Goal: Task Accomplishment & Management: Manage account settings

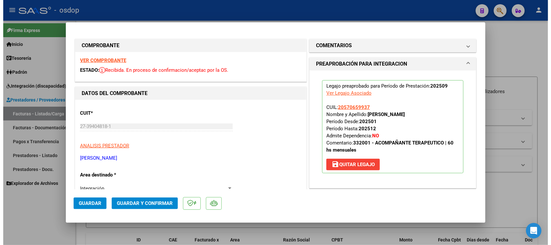
scroll to position [72, 0]
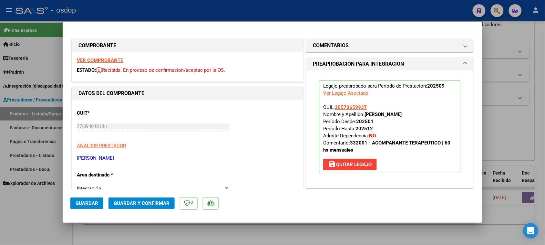
click at [288, 238] on div at bounding box center [272, 122] width 545 height 245
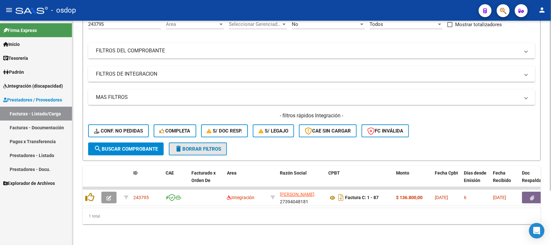
click at [190, 146] on span "delete Borrar Filtros" at bounding box center [198, 149] width 46 height 6
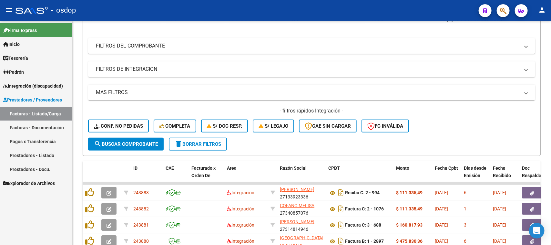
click at [43, 114] on link "Facturas - Listado/Carga" at bounding box center [36, 113] width 72 height 14
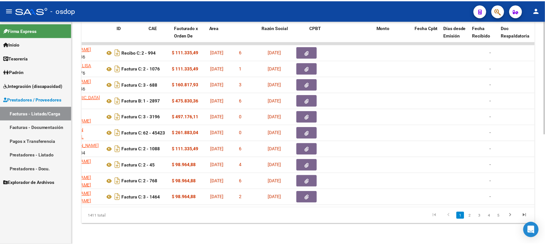
scroll to position [0, 0]
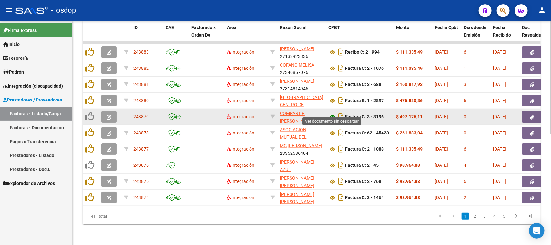
click at [331, 113] on icon at bounding box center [332, 117] width 8 height 8
click at [112, 111] on button "button" at bounding box center [108, 117] width 15 height 12
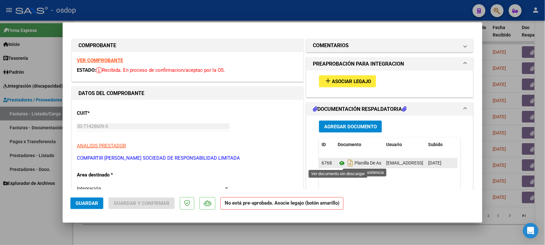
click at [339, 163] on icon at bounding box center [342, 163] width 8 height 8
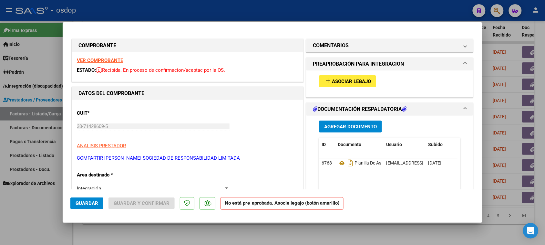
click at [341, 81] on span "Asociar Legajo" at bounding box center [351, 81] width 39 height 6
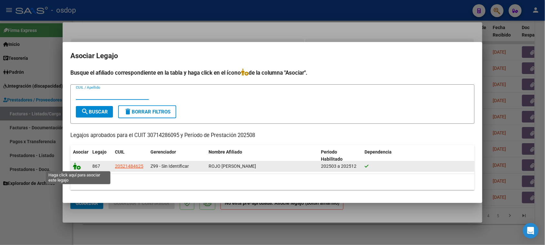
click at [76, 165] on icon at bounding box center [77, 165] width 8 height 7
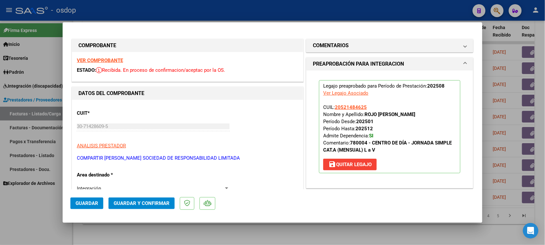
click at [97, 202] on span "Guardar" at bounding box center [87, 203] width 23 height 6
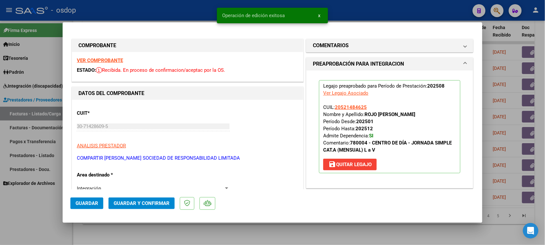
click at [283, 230] on div at bounding box center [272, 122] width 545 height 245
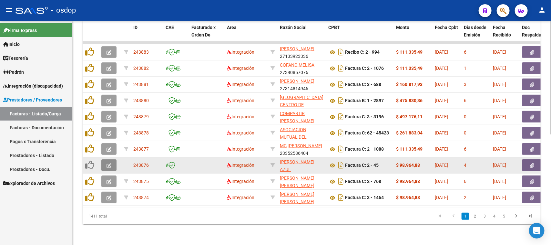
click at [107, 163] on icon "button" at bounding box center [108, 165] width 5 height 5
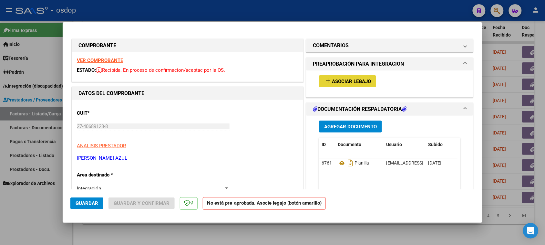
click at [346, 80] on span "Asociar Legajo" at bounding box center [351, 81] width 39 height 6
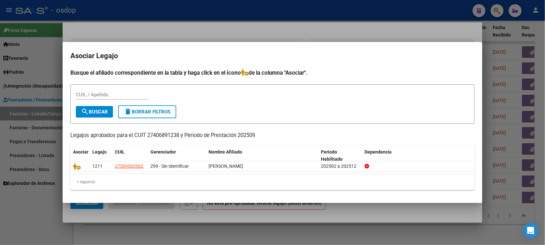
click at [262, 217] on div at bounding box center [272, 122] width 545 height 245
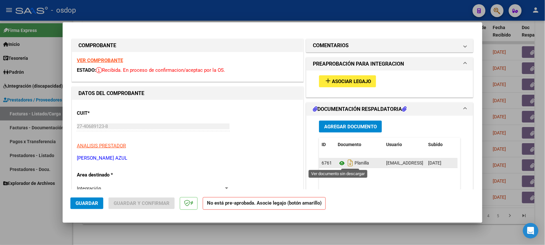
click at [339, 164] on icon at bounding box center [342, 163] width 8 height 8
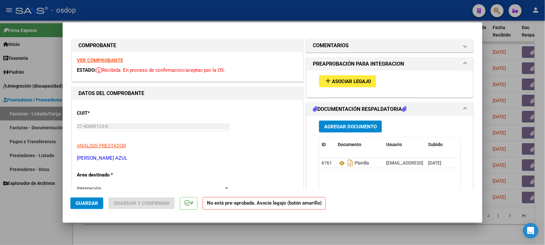
click at [107, 58] on strong "VER COMPROBANTE" at bounding box center [100, 60] width 46 height 6
click at [343, 82] on span "Asociar Legajo" at bounding box center [351, 81] width 39 height 6
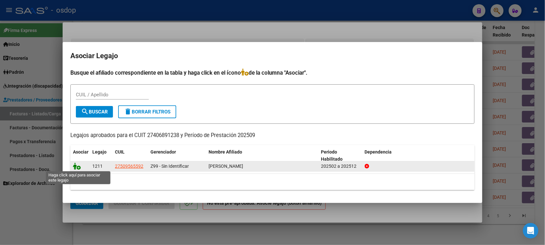
click at [75, 166] on icon at bounding box center [77, 165] width 8 height 7
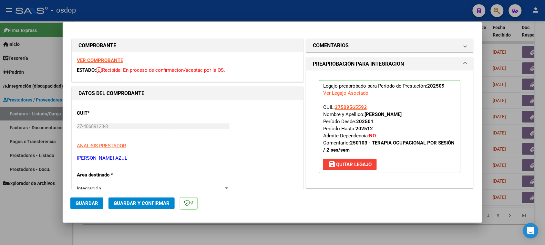
click at [93, 203] on span "Guardar" at bounding box center [87, 203] width 23 height 6
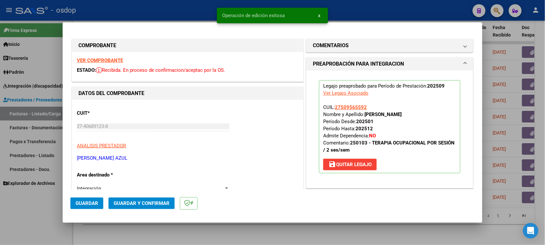
click at [255, 241] on div at bounding box center [272, 122] width 545 height 245
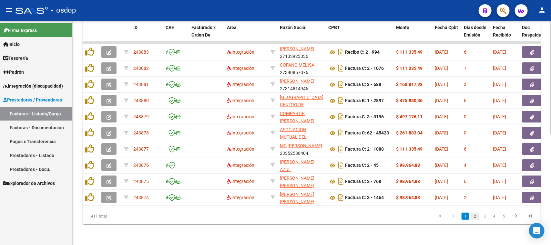
click at [473, 215] on link "2" at bounding box center [475, 215] width 8 height 7
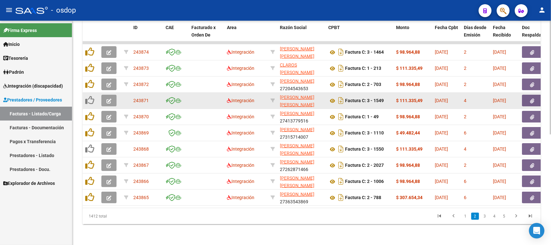
click at [106, 96] on button "button" at bounding box center [108, 101] width 15 height 12
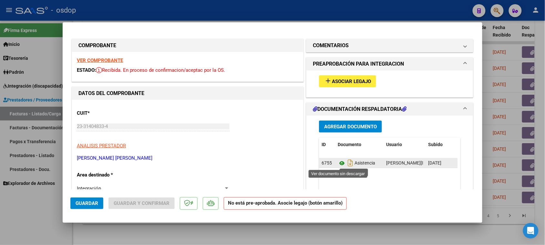
click at [338, 164] on icon at bounding box center [342, 163] width 8 height 8
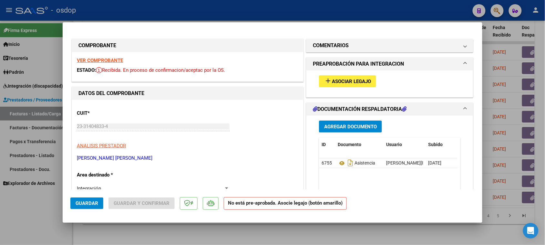
click at [102, 59] on strong "VER COMPROBANTE" at bounding box center [100, 60] width 46 height 6
click at [344, 82] on span "Asociar Legajo" at bounding box center [351, 81] width 39 height 6
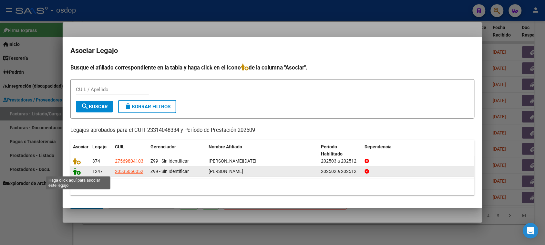
click at [76, 173] on icon at bounding box center [77, 170] width 8 height 7
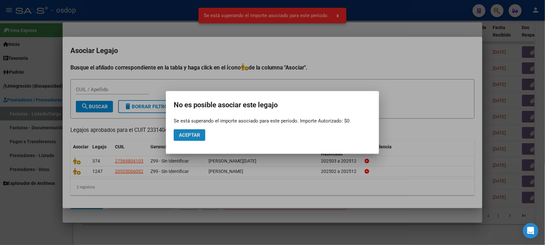
click at [202, 137] on button "Aceptar" at bounding box center [190, 135] width 32 height 12
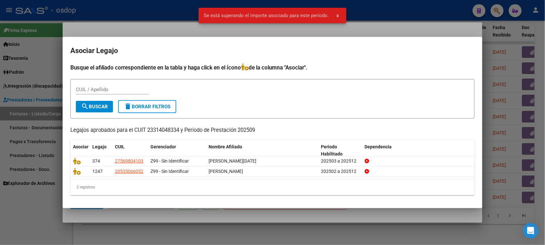
click at [252, 216] on div at bounding box center [272, 122] width 545 height 245
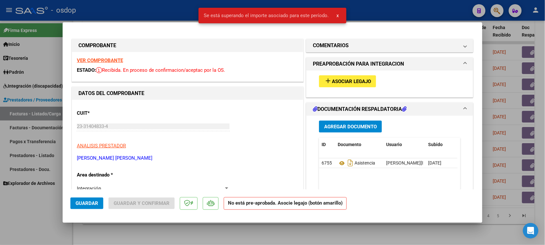
click at [325, 235] on div at bounding box center [272, 122] width 545 height 245
type input "$ 0,00"
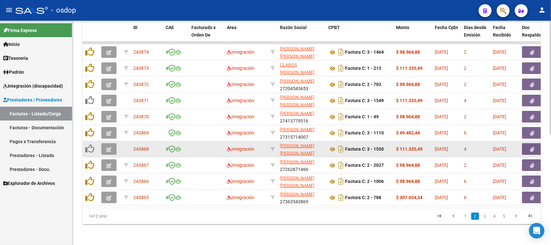
drag, startPoint x: 148, startPoint y: 143, endPoint x: 133, endPoint y: 144, distance: 14.9
click at [133, 146] on span "243868" at bounding box center [140, 148] width 15 height 5
copy span "243868"
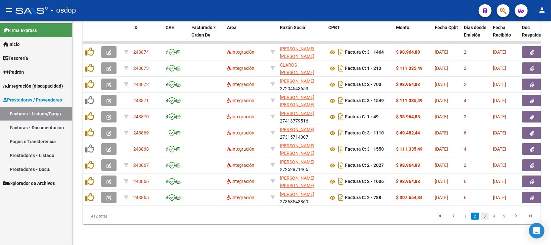
click at [483, 217] on link "3" at bounding box center [485, 215] width 8 height 7
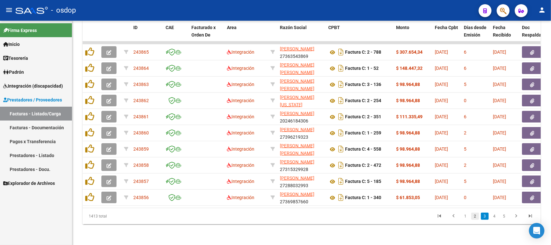
click at [475, 218] on link "2" at bounding box center [475, 215] width 8 height 7
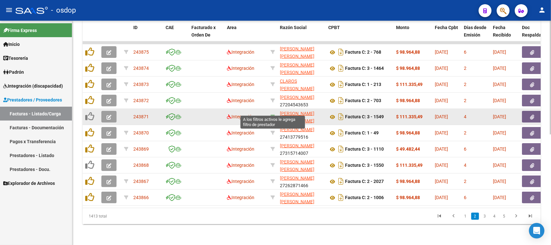
click at [273, 114] on icon at bounding box center [272, 116] width 5 height 5
type input "23314048334"
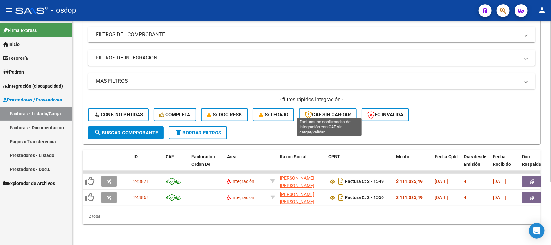
scroll to position [88, 0]
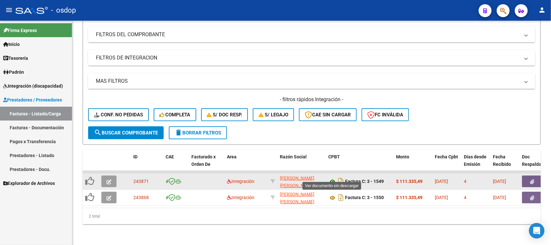
click at [332, 177] on icon at bounding box center [332, 181] width 8 height 8
drag, startPoint x: 275, startPoint y: 172, endPoint x: 314, endPoint y: 179, distance: 39.1
copy div "[PERSON_NAME] [PERSON_NAME] 23314048334"
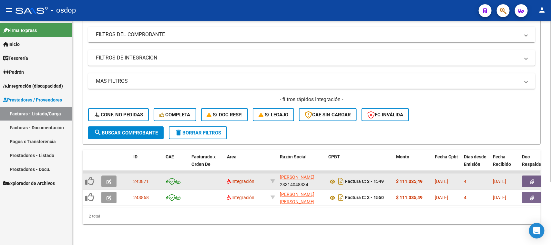
drag, startPoint x: 150, startPoint y: 176, endPoint x: 131, endPoint y: 176, distance: 19.4
click at [131, 176] on datatable-body-cell "243871" at bounding box center [147, 181] width 32 height 16
copy span "243871"
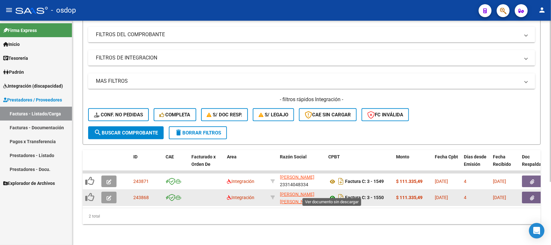
click at [332, 194] on icon at bounding box center [332, 198] width 8 height 8
drag, startPoint x: 150, startPoint y: 193, endPoint x: 134, endPoint y: 193, distance: 16.5
click at [134, 194] on div "243868" at bounding box center [146, 197] width 27 height 7
copy span "243868"
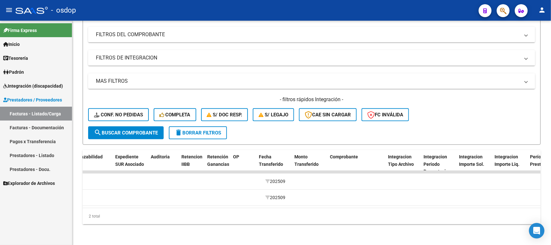
scroll to position [0, 484]
click at [30, 83] on span "Integración (discapacidad)" at bounding box center [33, 85] width 60 height 7
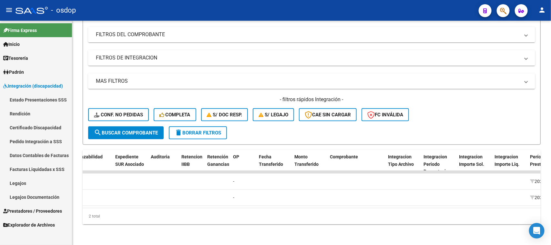
click at [26, 182] on link "Legajos" at bounding box center [36, 183] width 72 height 14
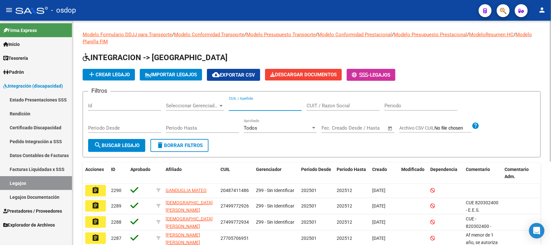
click at [236, 103] on input "CUIL / Apellido" at bounding box center [265, 106] width 73 height 6
paste input "20547025793"
type input "20547025793"
click at [113, 140] on button "search Buscar Legajo" at bounding box center [116, 145] width 57 height 13
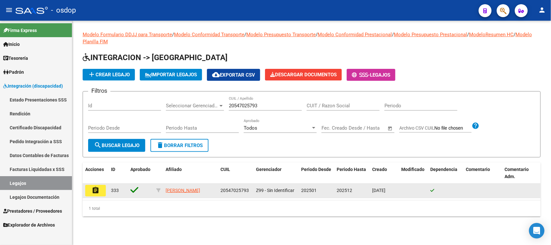
click at [92, 186] on mat-icon "assignment" at bounding box center [96, 190] width 8 height 8
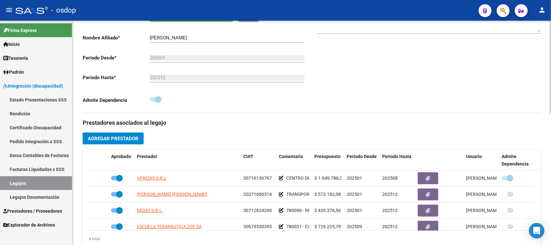
scroll to position [161, 0]
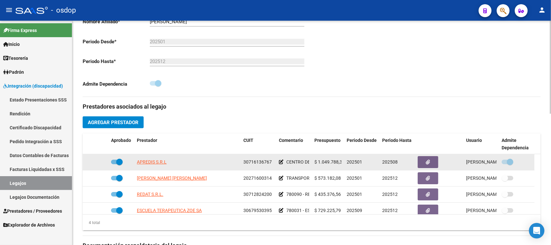
click at [112, 159] on span at bounding box center [117, 161] width 12 height 5
click at [114, 164] on input "checkbox" at bounding box center [114, 164] width 0 height 0
checkbox input "false"
click at [100, 162] on icon at bounding box center [99, 161] width 5 height 5
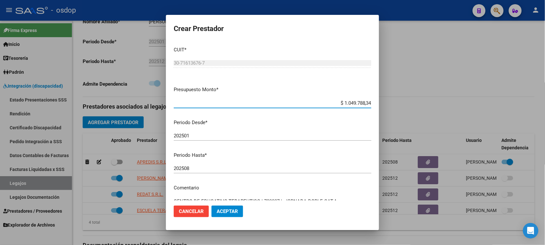
click at [204, 165] on div "202508 Ingresar el periodo" at bounding box center [272, 168] width 197 height 10
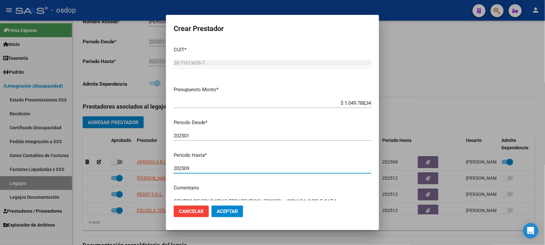
type input "202509"
click at [222, 210] on span "Aceptar" at bounding box center [227, 211] width 21 height 6
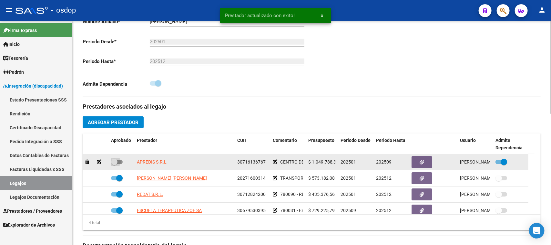
click at [120, 161] on span at bounding box center [117, 161] width 12 height 5
click at [114, 164] on input "checkbox" at bounding box center [114, 164] width 0 height 0
checkbox input "true"
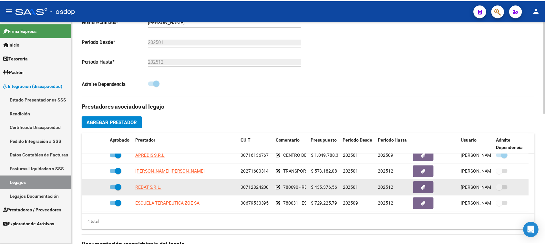
scroll to position [0, 0]
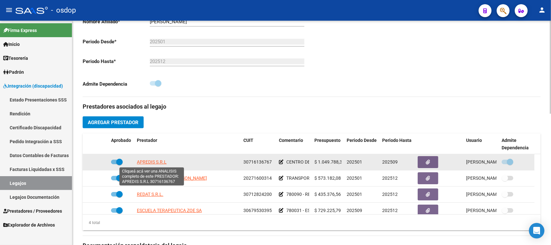
click at [160, 164] on span "APREDIS S.R.L" at bounding box center [152, 161] width 30 height 5
type textarea "30716136767"
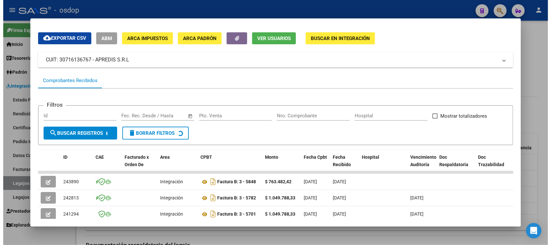
scroll to position [40, 0]
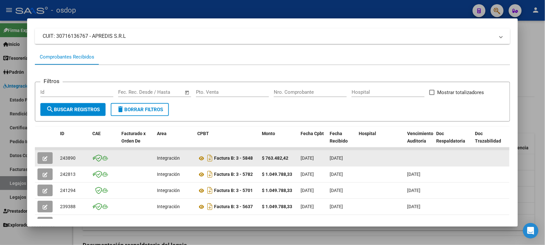
click at [68, 158] on span "243890" at bounding box center [67, 157] width 15 height 5
copy span "243890"
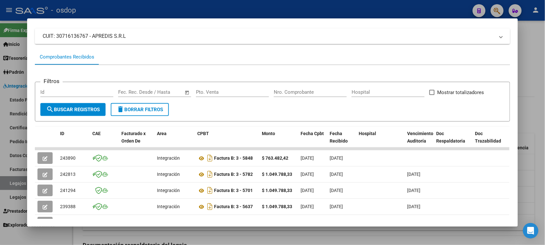
click at [190, 237] on div at bounding box center [272, 122] width 545 height 245
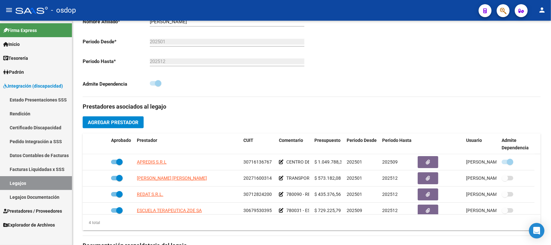
click at [31, 208] on span "Prestadores / Proveedores" at bounding box center [32, 210] width 59 height 7
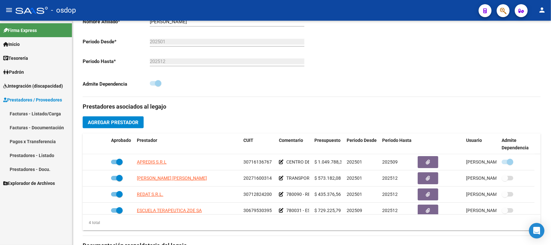
click at [39, 115] on link "Facturas - Listado/Carga" at bounding box center [36, 113] width 72 height 14
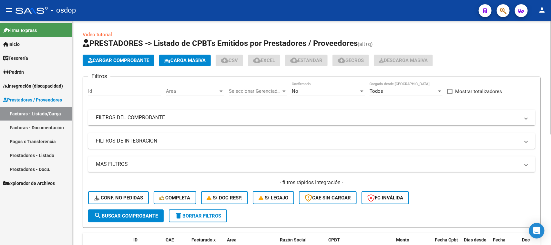
click at [102, 91] on input "Id" at bounding box center [124, 91] width 73 height 6
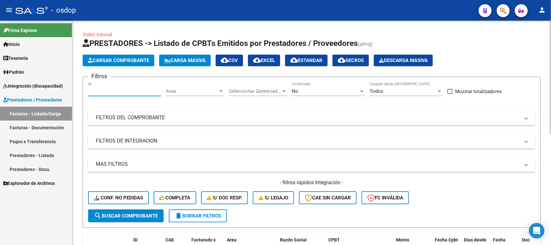
paste input "243890"
type input "243890"
click at [127, 216] on span "search Buscar Comprobante" at bounding box center [126, 216] width 64 height 6
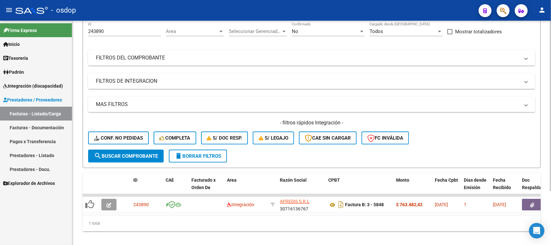
scroll to position [72, 0]
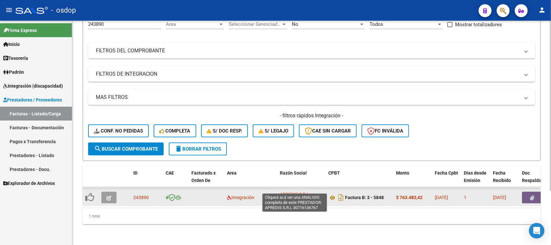
drag, startPoint x: 313, startPoint y: 189, endPoint x: 280, endPoint y: 189, distance: 33.2
click at [280, 190] on div "APREDIS S.R.L 30716136767" at bounding box center [301, 197] width 43 height 14
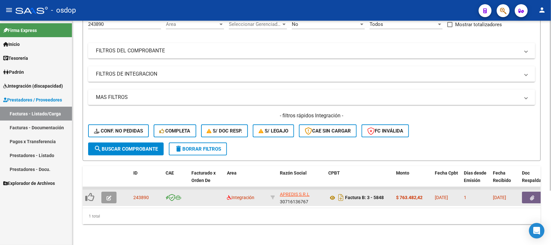
copy div "APREDIS S.R.L"
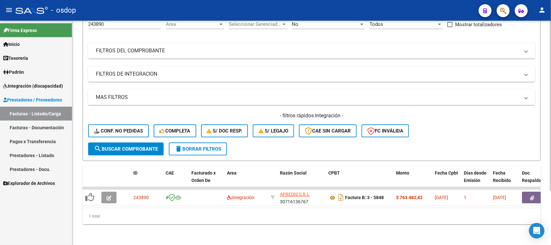
scroll to position [0, 0]
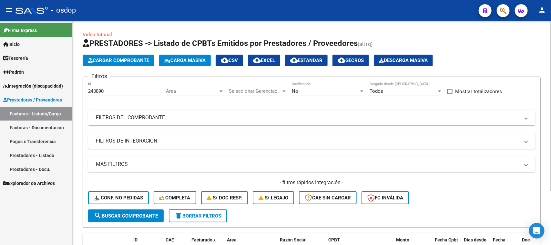
click at [178, 122] on mat-expansion-panel-header "FILTROS DEL COMPROBANTE" at bounding box center [311, 117] width 447 height 15
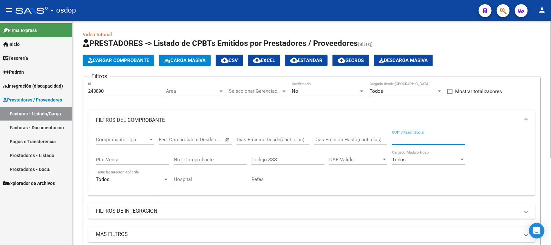
click at [394, 139] on input "CUIT / Razón Social" at bounding box center [428, 140] width 73 height 6
paste input "APREDIS S.R.L"
type input "APREDIS S.R.L"
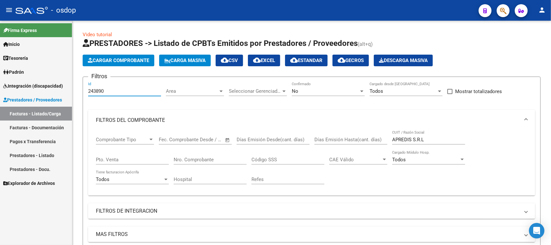
drag, startPoint x: 122, startPoint y: 92, endPoint x: 72, endPoint y: 92, distance: 49.7
click at [72, 92] on mat-sidenav-container "Firma Express Inicio Calendario SSS Instructivos Contacto OS Tesorería Extracto…" at bounding box center [275, 133] width 551 height 224
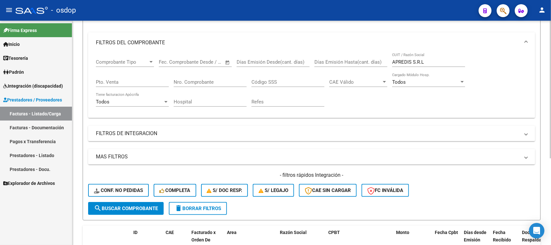
scroll to position [81, 0]
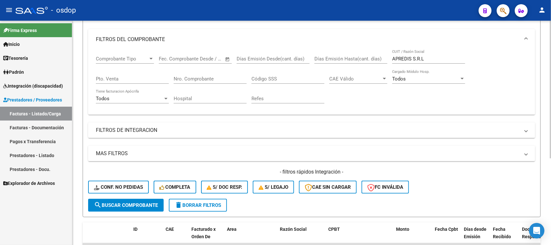
click at [206, 206] on button "delete Borrar Filtros" at bounding box center [198, 204] width 58 height 13
click at [413, 60] on input "CUIT / Razón Social" at bounding box center [428, 59] width 73 height 6
paste input "APREDIS S.R.L"
type input "APREDIS S.R.L"
click at [130, 204] on span "search Buscar Comprobante" at bounding box center [126, 205] width 64 height 6
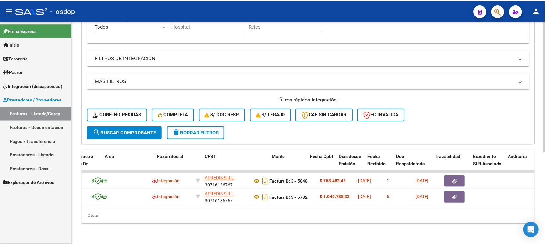
scroll to position [0, 0]
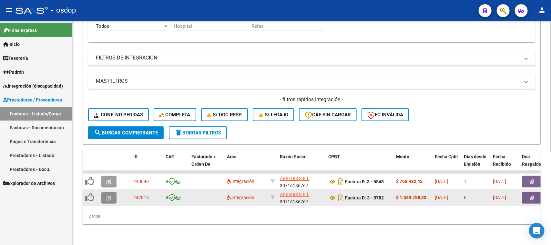
click at [113, 192] on button "button" at bounding box center [108, 198] width 15 height 12
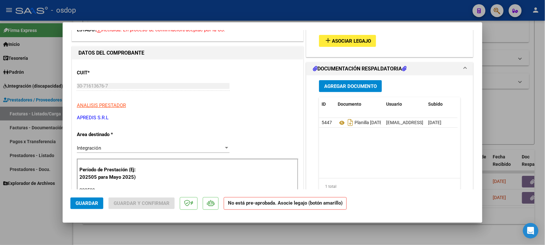
scroll to position [81, 0]
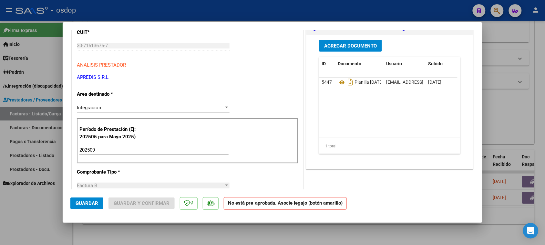
click at [275, 240] on div at bounding box center [272, 122] width 545 height 245
type input "$ 0,00"
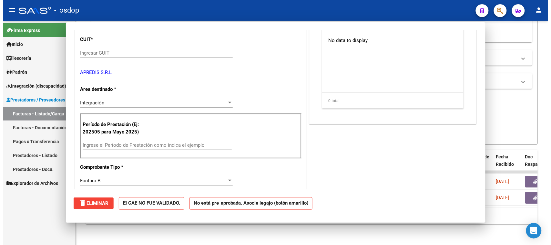
scroll to position [88, 0]
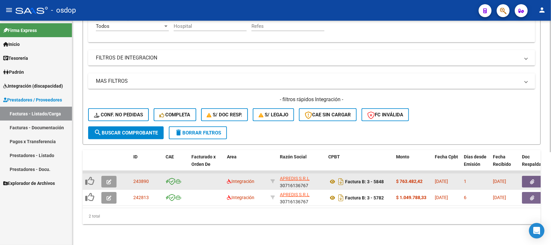
click at [108, 179] on icon "button" at bounding box center [108, 181] width 5 height 5
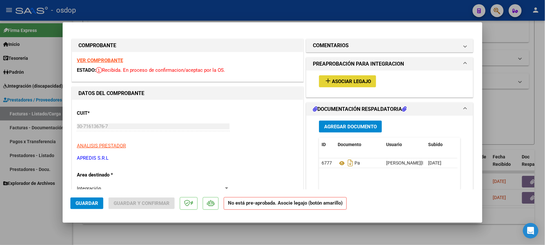
click at [338, 81] on span "Asociar Legajo" at bounding box center [351, 81] width 39 height 6
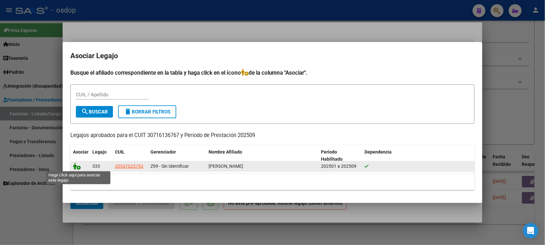
drag, startPoint x: 76, startPoint y: 166, endPoint x: 81, endPoint y: 165, distance: 4.7
click at [76, 166] on icon at bounding box center [77, 165] width 8 height 7
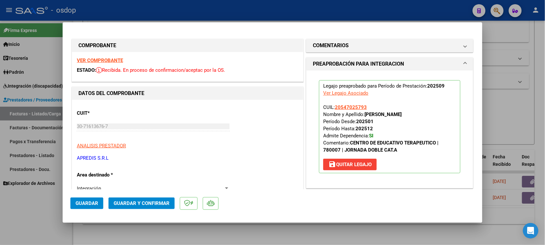
click at [201, 238] on div at bounding box center [272, 122] width 545 height 245
type input "$ 0,00"
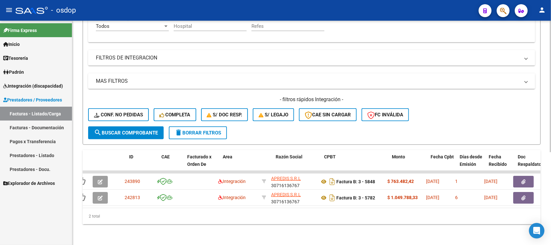
scroll to position [0, 0]
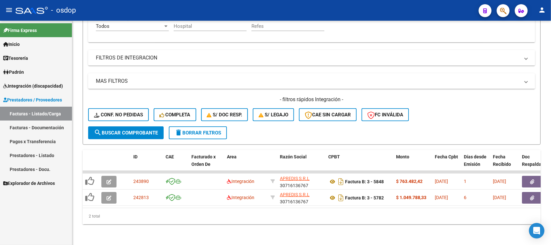
click at [34, 83] on span "Integración (discapacidad)" at bounding box center [33, 85] width 60 height 7
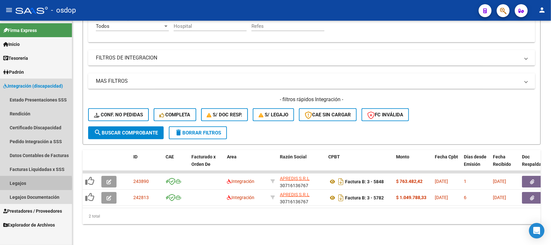
click at [26, 183] on link "Legajos" at bounding box center [36, 183] width 72 height 14
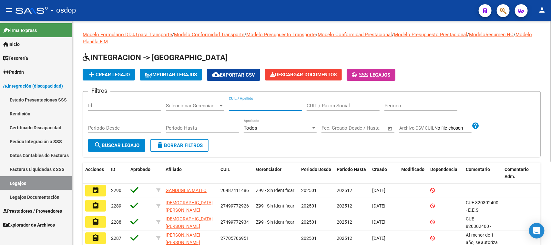
click at [244, 106] on input "CUIL / Apellido" at bounding box center [265, 106] width 73 height 6
paste input "20547025793"
type input "20547025793"
click at [118, 150] on button "search Buscar Legajo" at bounding box center [116, 145] width 57 height 13
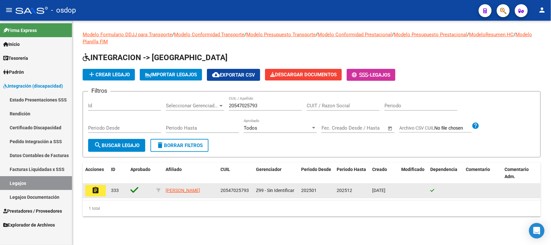
click at [94, 190] on mat-icon "assignment" at bounding box center [96, 190] width 8 height 8
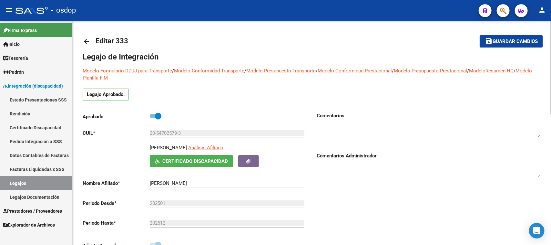
click at [503, 43] on span "Guardar cambios" at bounding box center [514, 42] width 45 height 6
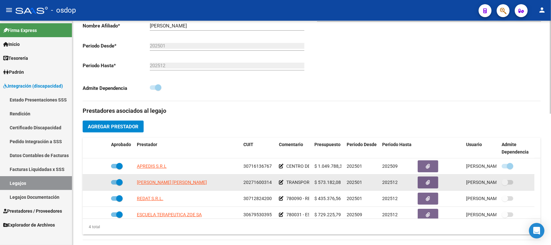
scroll to position [161, 0]
